Goal: Transaction & Acquisition: Purchase product/service

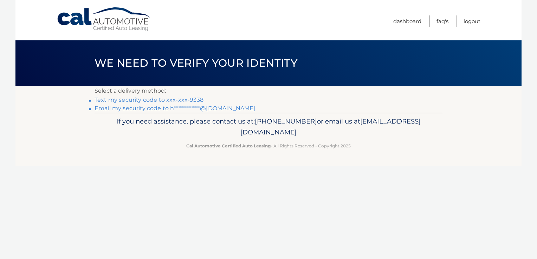
click at [181, 100] on link "Text my security code to xxx-xxx-9338" at bounding box center [149, 100] width 109 height 7
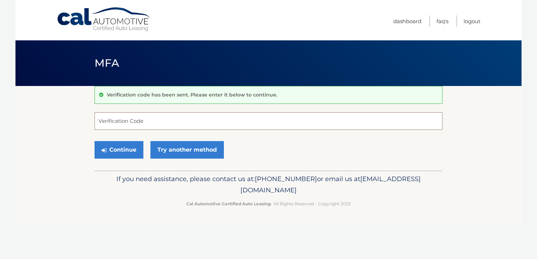
click at [132, 124] on input "Verification Code" at bounding box center [269, 122] width 348 height 18
type input "097611"
click at [122, 155] on button "Continue" at bounding box center [119, 150] width 49 height 18
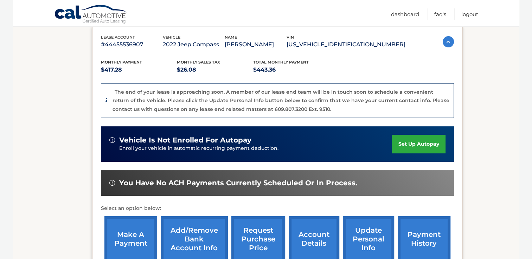
scroll to position [135, 0]
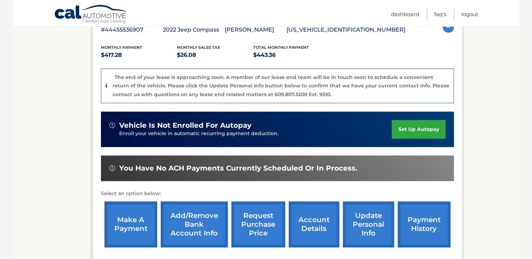
click at [123, 214] on link "make a payment" at bounding box center [130, 225] width 53 height 46
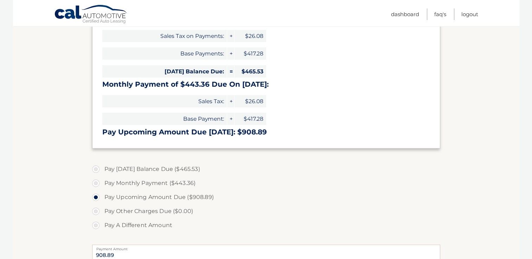
scroll to position [146, 0]
click at [95, 186] on label "Pay Monthly Payment ($443.36)" at bounding box center [266, 184] width 348 height 14
click at [95, 186] on input "Pay Monthly Payment ($443.36)" at bounding box center [98, 182] width 7 height 11
radio input "true"
type input "443.36"
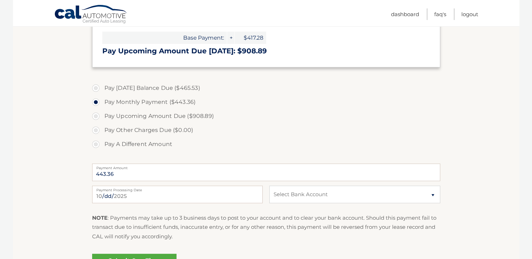
scroll to position [226, 0]
click at [286, 192] on select "Select Bank Account Checking ROCKLAND TRUST COMPANY *****8340 Checking NORTH EA…" at bounding box center [354, 196] width 171 height 18
select select "MjRkMGRiZjctMmFjYi00NmE1LTk3N2EtYTViY2I1OWZkNTkz"
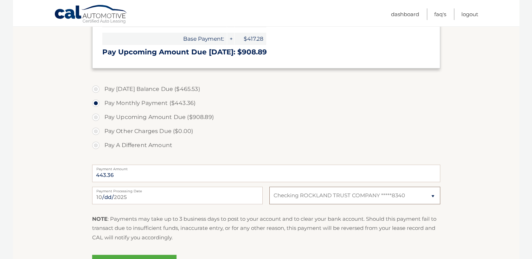
click at [269, 187] on select "Select Bank Account Checking ROCKLAND TRUST COMPANY *****8340 Checking NORTH EA…" at bounding box center [354, 196] width 171 height 18
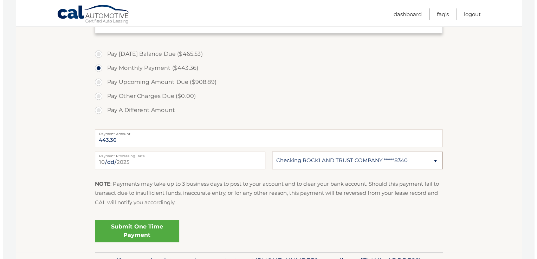
scroll to position [262, 0]
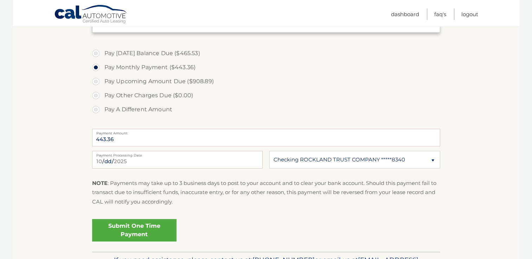
click at [142, 233] on link "Submit One Time Payment" at bounding box center [134, 230] width 84 height 23
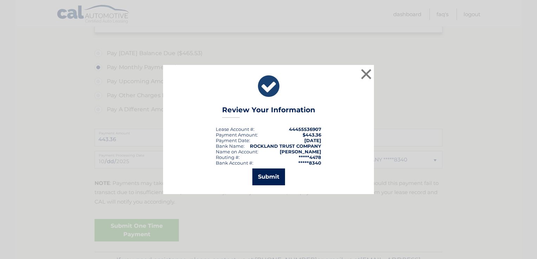
click at [271, 182] on button "Submit" at bounding box center [268, 177] width 33 height 17
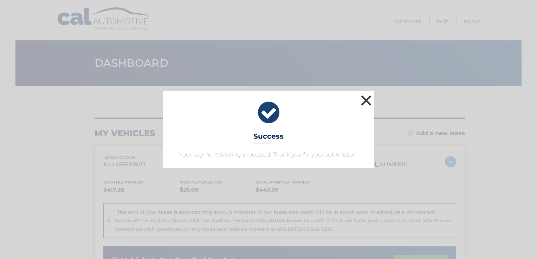
click at [364, 104] on button "×" at bounding box center [366, 101] width 14 height 14
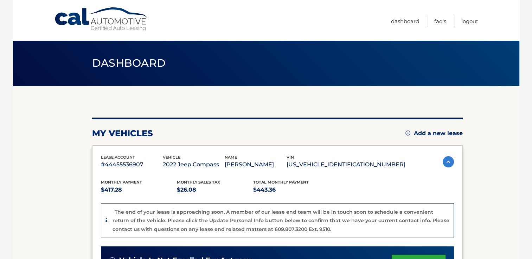
click at [104, 73] on header "Dashboard" at bounding box center [266, 63] width 348 height 46
click at [114, 60] on span "Dashboard" at bounding box center [129, 63] width 74 height 13
click at [444, 162] on img at bounding box center [448, 161] width 11 height 11
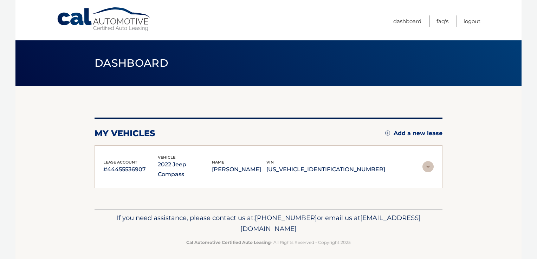
click at [197, 163] on p "2022 Jeep Compass" at bounding box center [185, 170] width 54 height 20
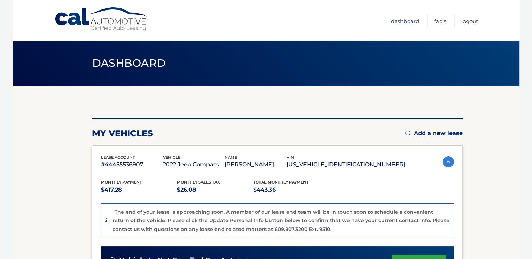
click at [399, 19] on link "Dashboard" at bounding box center [405, 21] width 28 height 12
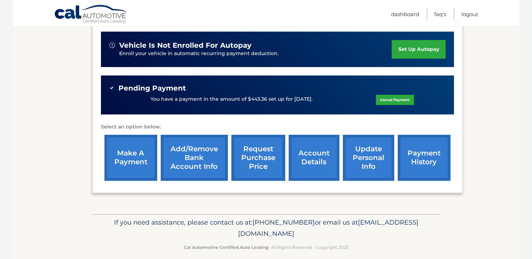
scroll to position [215, 0]
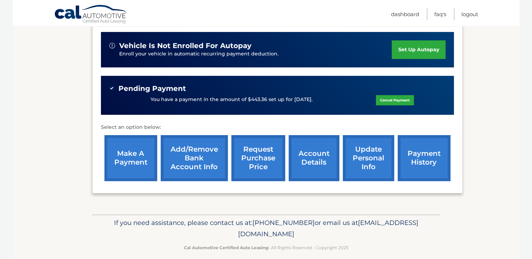
click at [328, 138] on link "account details" at bounding box center [314, 158] width 51 height 46
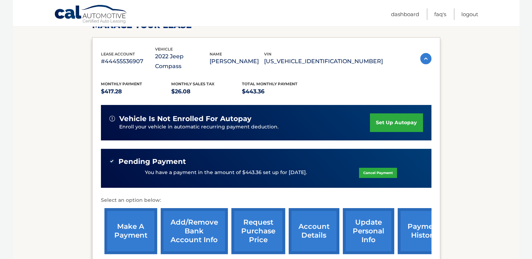
scroll to position [117, 0]
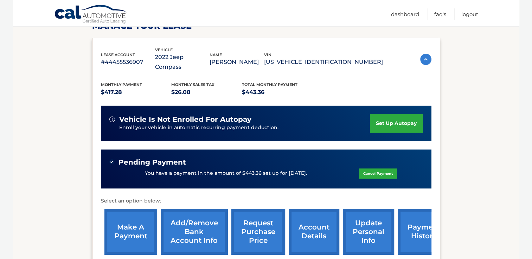
click at [393, 158] on div "Pending Payment" at bounding box center [266, 162] width 314 height 9
click at [409, 228] on link "payment history" at bounding box center [424, 232] width 53 height 46
